Goal: Task Accomplishment & Management: Use online tool/utility

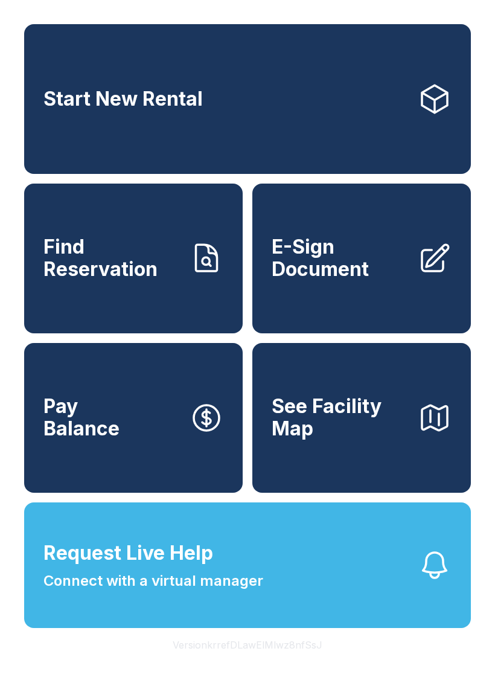
click at [401, 268] on span "E-Sign Document" at bounding box center [340, 258] width 136 height 44
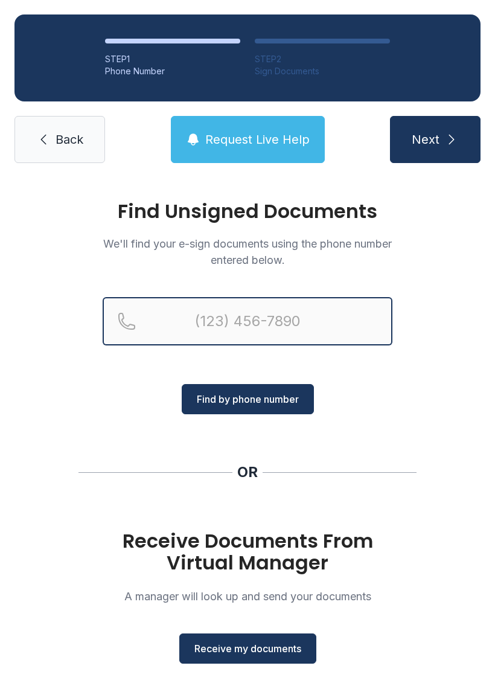
click at [299, 316] on input "Reservation phone number" at bounding box center [248, 321] width 290 height 48
type input "[PHONE_NUMBER]"
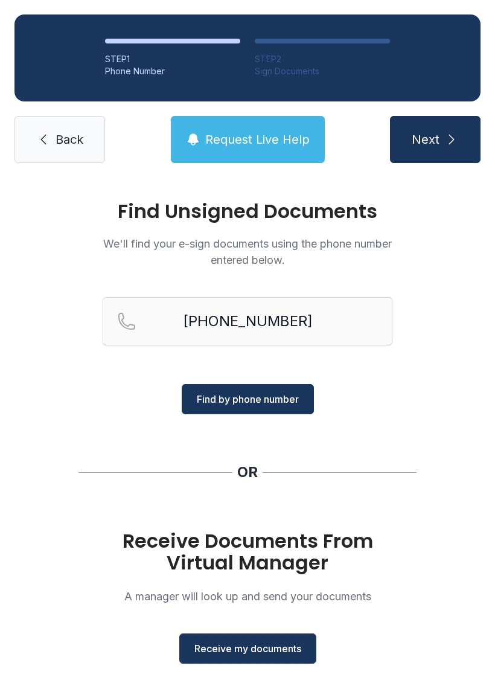
click at [299, 392] on span "Find by phone number" at bounding box center [248, 399] width 102 height 14
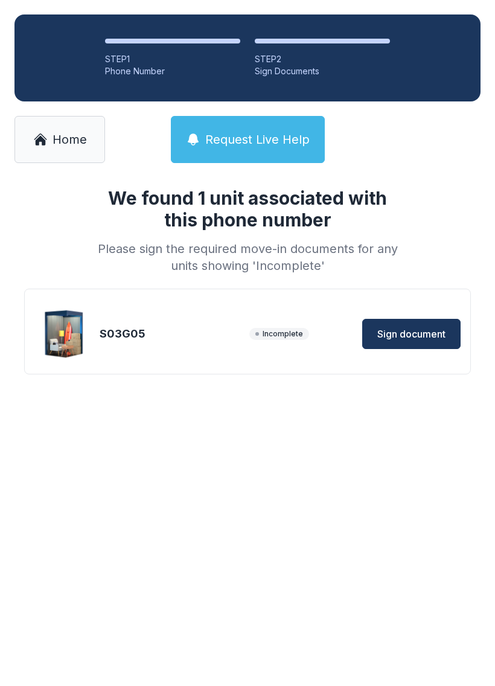
click at [403, 347] on button "Sign document" at bounding box center [411, 334] width 98 height 30
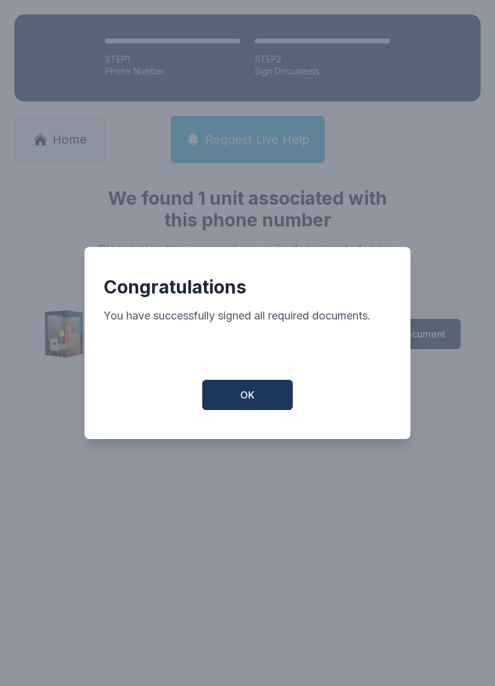
click at [265, 386] on button "OK" at bounding box center [247, 395] width 91 height 30
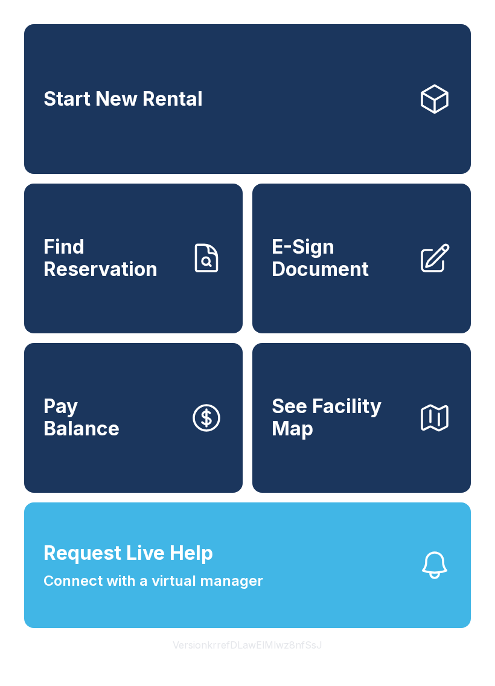
click at [171, 592] on span "Connect with a virtual manager" at bounding box center [153, 581] width 220 height 22
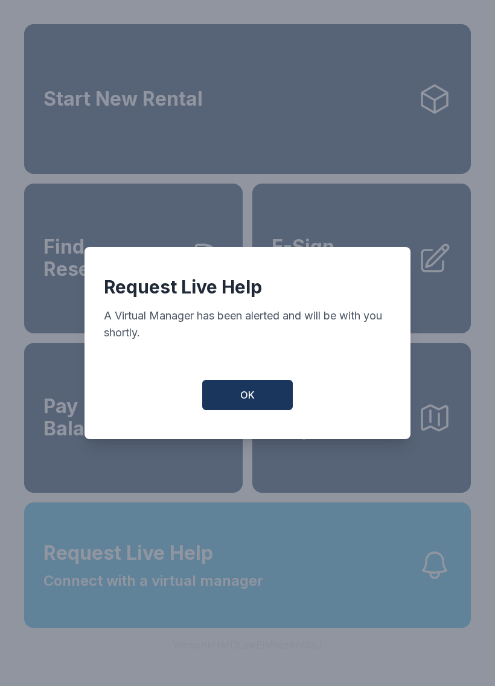
click at [267, 408] on button "OK" at bounding box center [247, 395] width 91 height 30
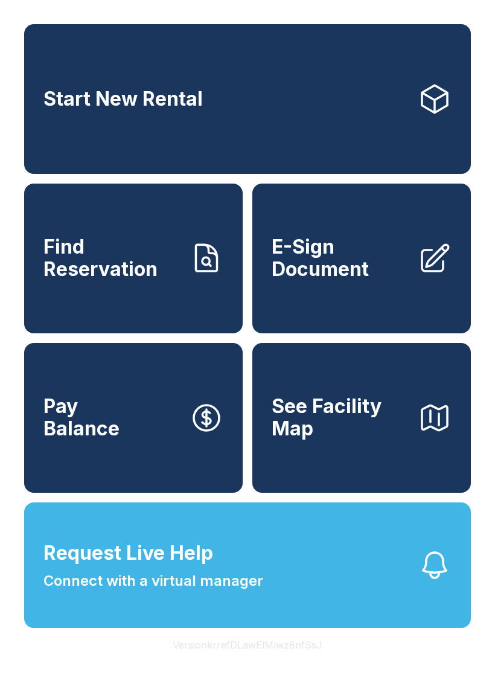
click at [143, 453] on button "Pay Balance" at bounding box center [133, 418] width 219 height 150
